Goal: Information Seeking & Learning: Learn about a topic

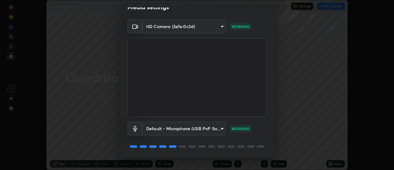
scroll to position [32, 0]
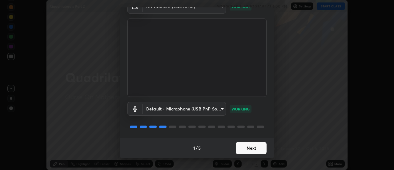
click at [258, 144] on button "Next" at bounding box center [251, 148] width 31 height 12
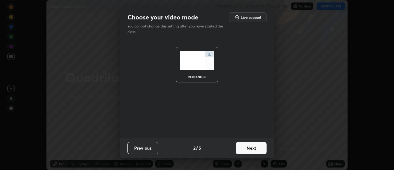
scroll to position [0, 0]
click at [256, 147] on button "Next" at bounding box center [251, 148] width 31 height 12
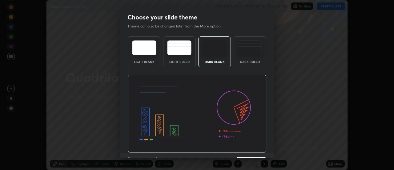
scroll to position [15, 0]
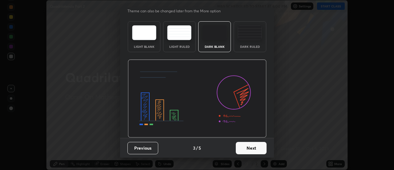
click at [256, 150] on button "Next" at bounding box center [251, 148] width 31 height 12
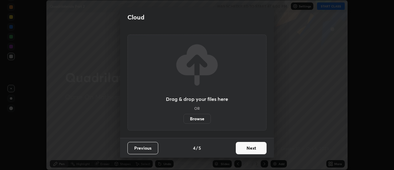
click at [252, 148] on button "Next" at bounding box center [251, 148] width 31 height 12
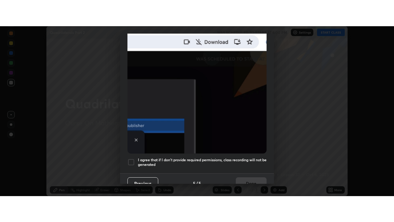
scroll to position [158, 0]
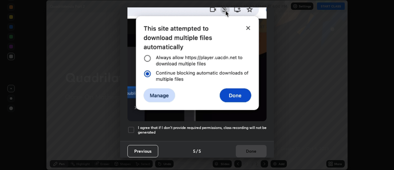
click at [132, 126] on div at bounding box center [130, 129] width 7 height 7
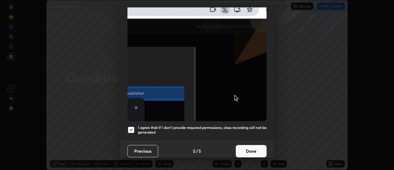
click at [249, 145] on button "Done" at bounding box center [251, 151] width 31 height 12
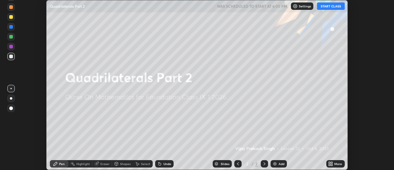
click at [331, 163] on icon at bounding box center [332, 163] width 2 height 2
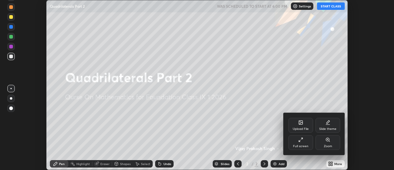
click at [301, 139] on icon at bounding box center [300, 139] width 5 height 5
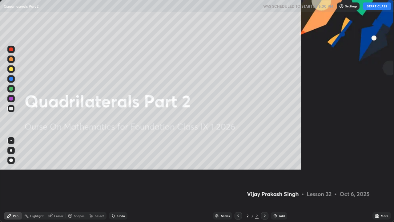
scroll to position [222, 394]
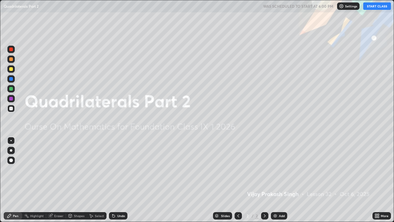
click at [277, 169] on img at bounding box center [275, 215] width 5 height 5
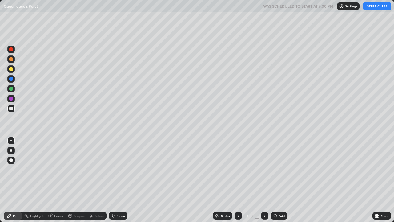
click at [376, 6] on button "START CLASS" at bounding box center [377, 5] width 28 height 7
click at [79, 169] on div "Shapes" at bounding box center [79, 215] width 10 height 3
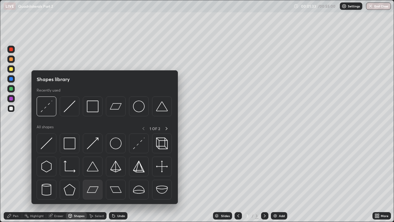
click at [94, 169] on img at bounding box center [93, 189] width 12 height 12
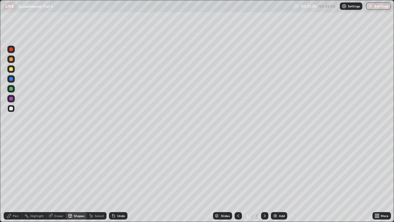
click at [12, 58] on div at bounding box center [11, 59] width 4 height 4
click at [76, 169] on div "Shapes" at bounding box center [79, 215] width 10 height 3
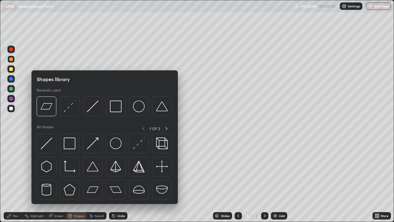
click at [79, 169] on div "Shapes" at bounding box center [79, 215] width 10 height 3
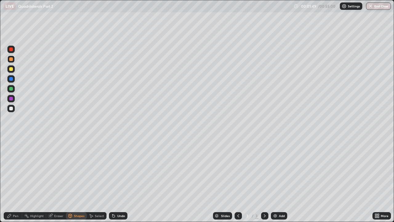
click at [76, 169] on div "Shapes" at bounding box center [79, 215] width 10 height 3
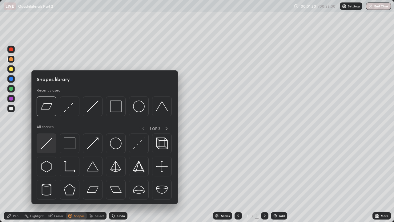
click at [50, 139] on img at bounding box center [47, 143] width 12 height 12
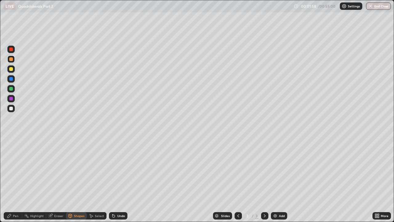
click at [115, 169] on icon at bounding box center [113, 215] width 5 height 5
click at [114, 169] on icon at bounding box center [113, 216] width 2 height 2
click at [117, 169] on div "Undo" at bounding box center [121, 215] width 8 height 3
click at [18, 169] on div "Pen" at bounding box center [16, 215] width 6 height 3
click at [59, 169] on div "Eraser" at bounding box center [58, 215] width 9 height 3
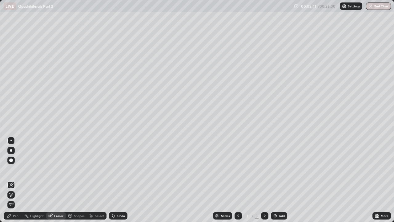
click at [17, 169] on div "Pen" at bounding box center [16, 215] width 6 height 3
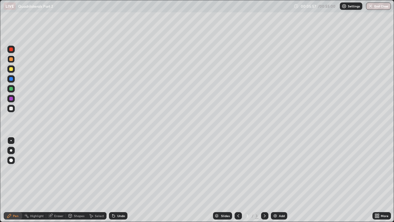
click at [53, 169] on icon at bounding box center [50, 215] width 5 height 5
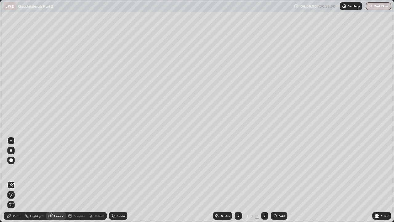
click at [17, 169] on div "Pen" at bounding box center [16, 215] width 6 height 3
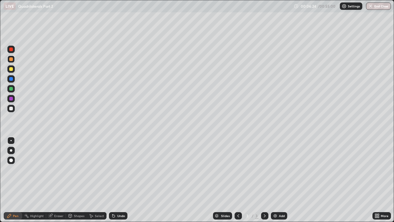
click at [50, 169] on icon at bounding box center [50, 216] width 4 height 4
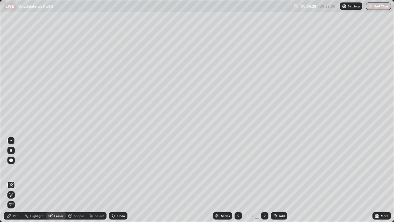
click at [15, 169] on div "Pen" at bounding box center [16, 215] width 6 height 3
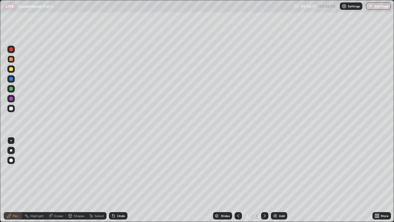
click at [11, 108] on div at bounding box center [11, 108] width 4 height 4
click at [275, 169] on img at bounding box center [275, 215] width 5 height 5
click at [75, 169] on div "Shapes" at bounding box center [79, 215] width 10 height 3
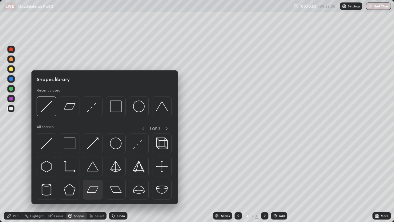
click at [95, 169] on img at bounding box center [93, 189] width 12 height 12
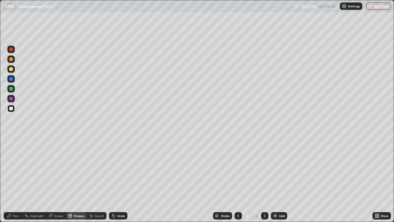
click at [17, 169] on div "Pen" at bounding box center [13, 215] width 18 height 7
click at [12, 49] on div at bounding box center [11, 49] width 4 height 4
click at [57, 169] on div "Eraser" at bounding box center [58, 215] width 9 height 3
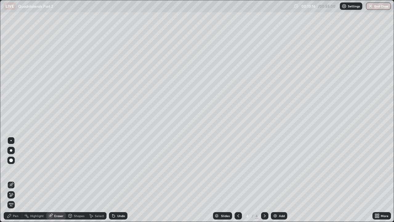
click at [18, 169] on div "Pen" at bounding box center [13, 215] width 18 height 7
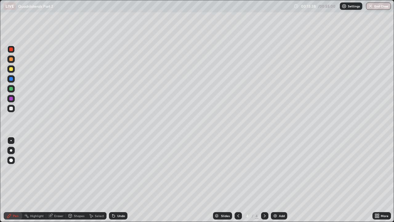
click at [11, 58] on div at bounding box center [11, 59] width 4 height 4
click at [57, 169] on div "Eraser" at bounding box center [58, 215] width 9 height 3
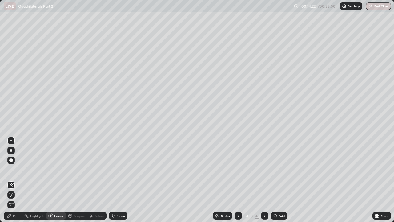
click at [17, 169] on div "Pen" at bounding box center [16, 215] width 6 height 3
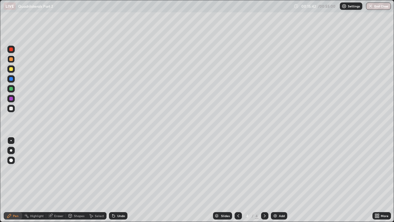
click at [57, 169] on div "Eraser" at bounding box center [58, 215] width 9 height 3
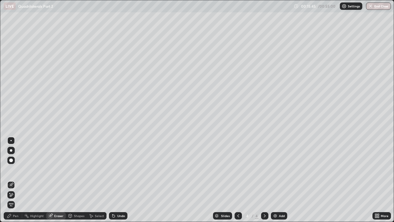
click at [18, 169] on div "Pen" at bounding box center [16, 215] width 6 height 3
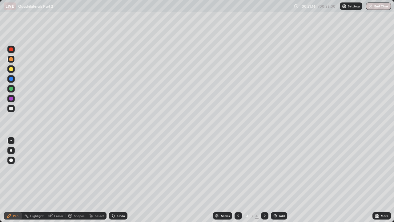
click at [275, 169] on img at bounding box center [275, 215] width 5 height 5
click at [76, 169] on div "Shapes" at bounding box center [79, 215] width 10 height 3
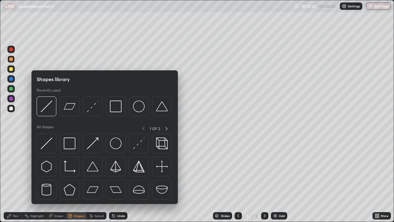
click at [69, 109] on img at bounding box center [70, 106] width 12 height 12
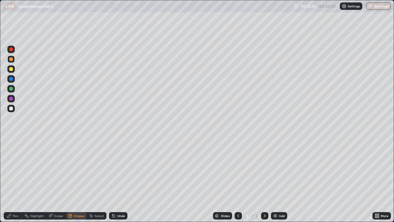
click at [76, 169] on div "Shapes" at bounding box center [79, 215] width 10 height 3
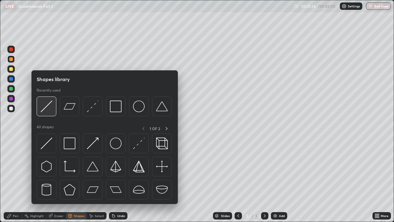
click at [47, 107] on img at bounding box center [47, 106] width 12 height 12
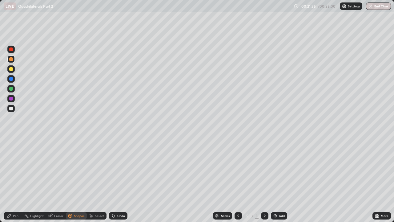
click at [11, 49] on div at bounding box center [11, 49] width 4 height 4
click at [19, 169] on div "Pen" at bounding box center [13, 215] width 18 height 7
click at [10, 68] on div at bounding box center [11, 69] width 4 height 4
click at [11, 69] on div at bounding box center [11, 69] width 4 height 4
click at [53, 169] on div "Eraser" at bounding box center [56, 215] width 20 height 7
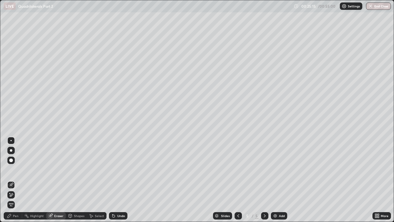
click at [16, 169] on div "Pen" at bounding box center [16, 215] width 6 height 3
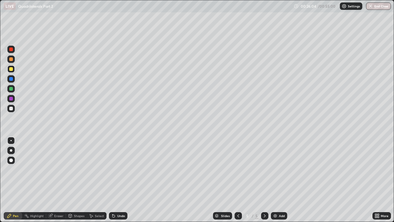
click at [11, 80] on div at bounding box center [11, 79] width 4 height 4
click at [36, 169] on div "Highlight" at bounding box center [37, 215] width 14 height 3
click at [53, 169] on icon at bounding box center [50, 215] width 5 height 5
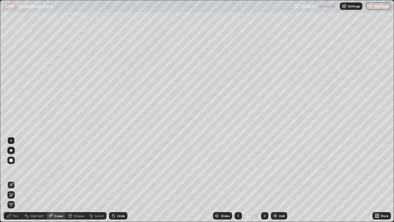
click at [14, 169] on div "Pen" at bounding box center [16, 215] width 6 height 3
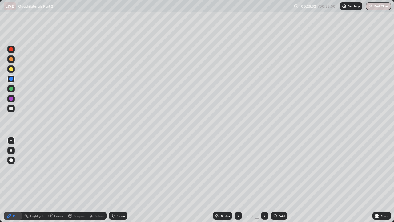
click at [56, 169] on div "Eraser" at bounding box center [58, 215] width 9 height 3
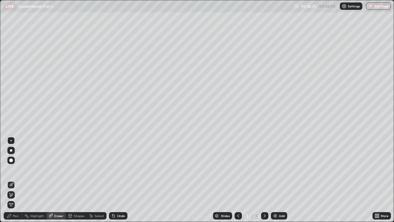
click at [17, 169] on div "Pen" at bounding box center [16, 215] width 6 height 3
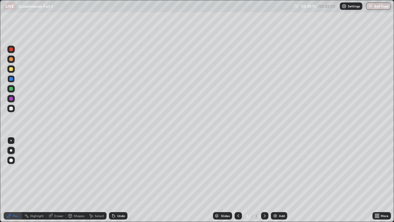
click at [57, 169] on div "Eraser" at bounding box center [58, 215] width 9 height 3
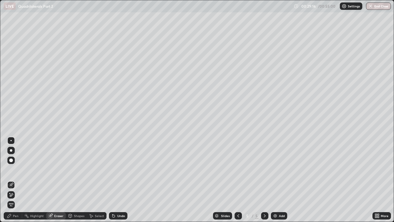
click at [13, 169] on div "Pen" at bounding box center [13, 215] width 18 height 7
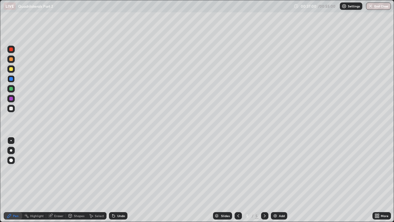
click at [271, 169] on div "Add" at bounding box center [279, 215] width 16 height 7
click at [78, 169] on div "Shapes" at bounding box center [79, 215] width 10 height 3
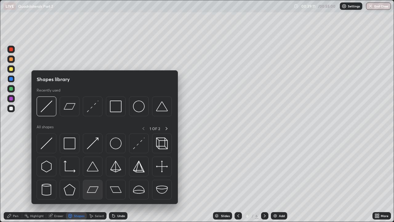
click at [93, 169] on img at bounding box center [93, 189] width 12 height 12
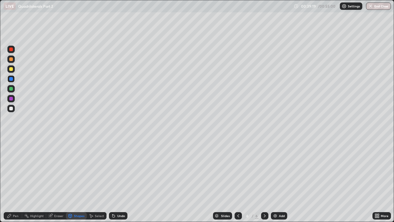
click at [18, 169] on div "Pen" at bounding box center [16, 215] width 6 height 3
click at [76, 169] on div "Shapes" at bounding box center [79, 215] width 10 height 3
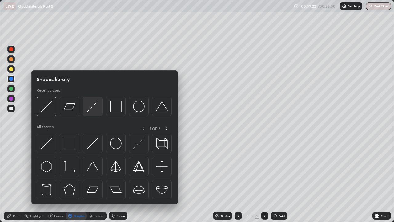
click at [91, 108] on img at bounding box center [93, 106] width 12 height 12
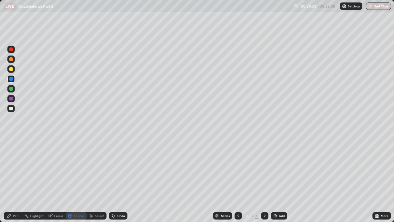
click at [17, 169] on div "Pen" at bounding box center [16, 215] width 6 height 3
click at [113, 169] on icon at bounding box center [113, 216] width 2 height 2
click at [61, 169] on div "Eraser" at bounding box center [58, 215] width 9 height 3
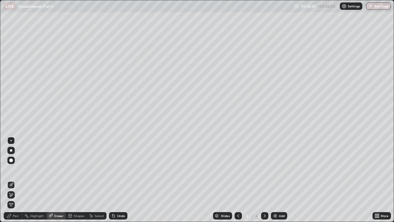
click at [18, 169] on div "Pen" at bounding box center [16, 215] width 6 height 3
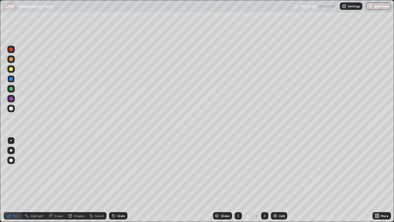
click at [58, 169] on div "Eraser" at bounding box center [58, 215] width 9 height 3
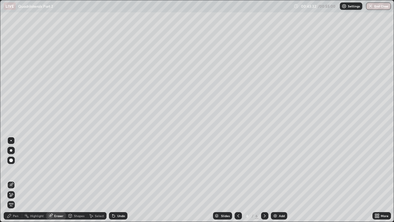
click at [32, 169] on div "Highlight" at bounding box center [37, 215] width 14 height 3
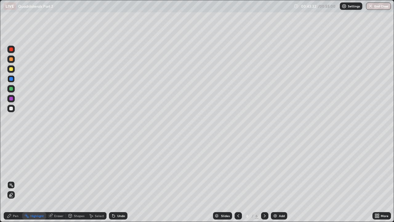
click at [17, 169] on div "Pen" at bounding box center [16, 215] width 6 height 3
click at [55, 169] on div "Eraser" at bounding box center [58, 215] width 9 height 3
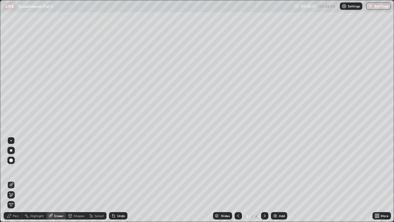
click at [17, 169] on div "Pen" at bounding box center [16, 215] width 6 height 3
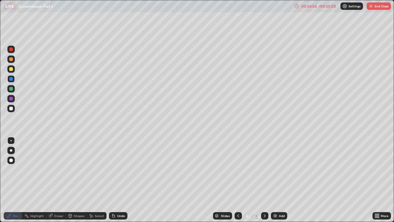
click at [369, 7] on img "button" at bounding box center [370, 6] width 5 height 5
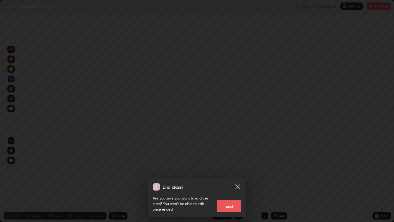
click at [233, 169] on button "End" at bounding box center [229, 205] width 25 height 12
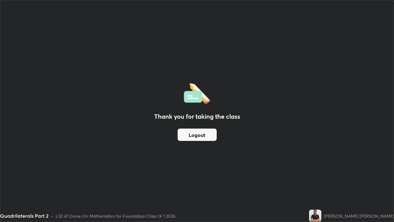
click at [204, 132] on button "Logout" at bounding box center [197, 134] width 39 height 12
